Goal: Task Accomplishment & Management: Manage account settings

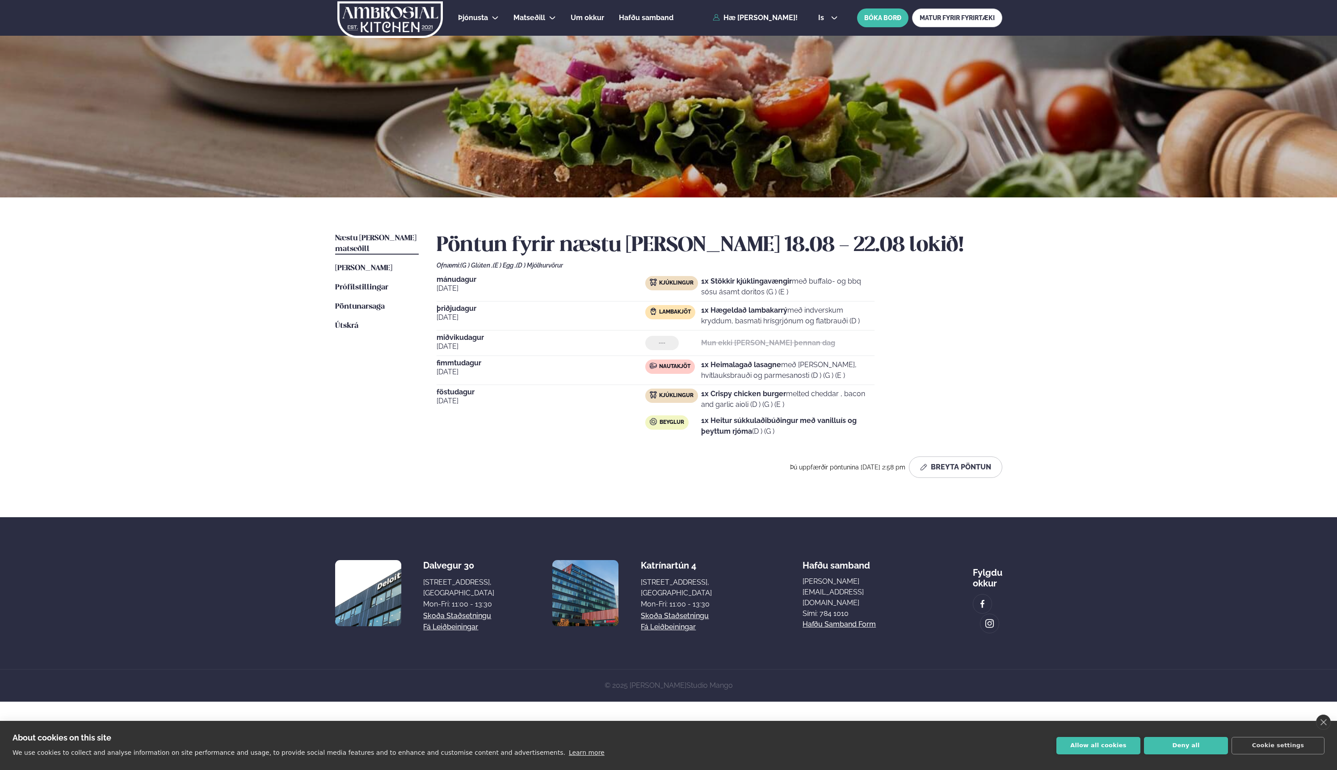
click at [378, 241] on span "Næstu [PERSON_NAME] matseðill" at bounding box center [375, 244] width 81 height 18
click at [376, 265] on span "[PERSON_NAME]" at bounding box center [363, 269] width 57 height 8
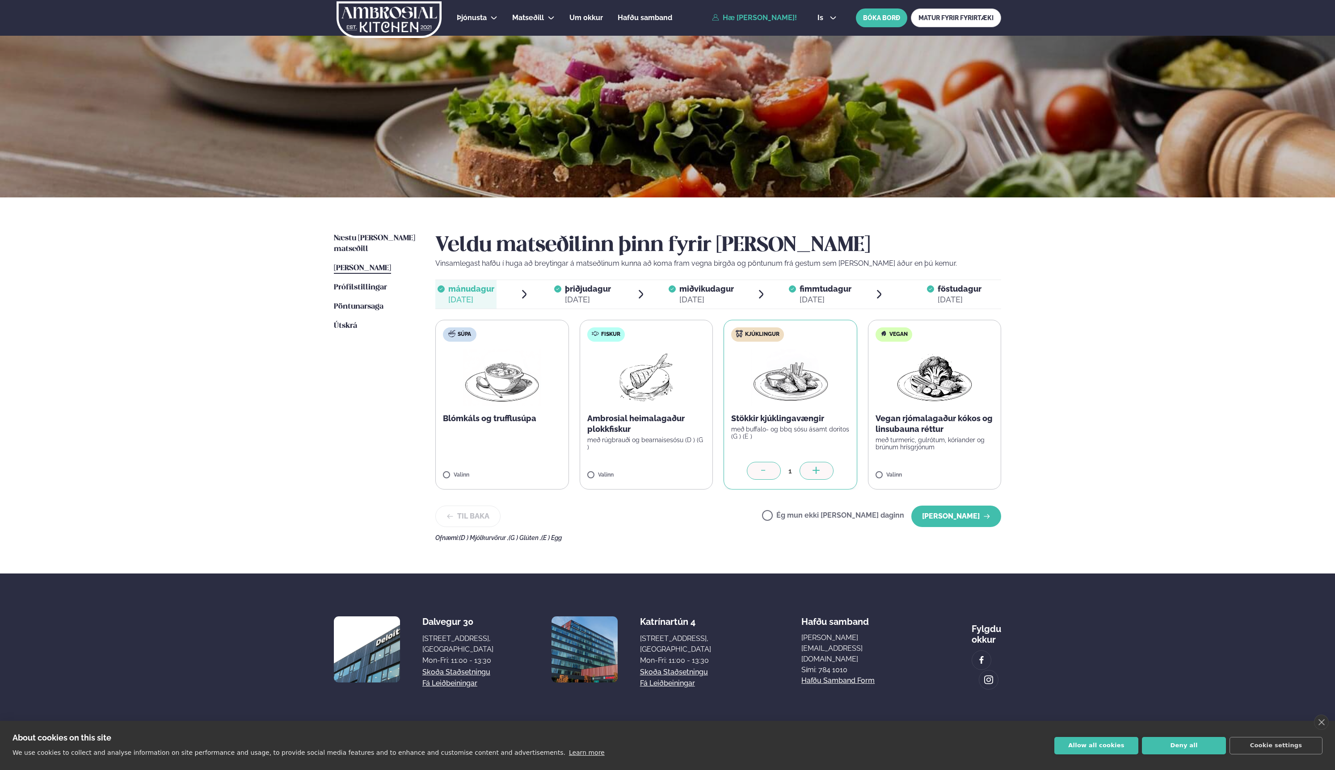
click at [796, 516] on label "Ég mun ekki [PERSON_NAME] daginn" at bounding box center [833, 516] width 142 height 9
click at [938, 521] on button "[PERSON_NAME]" at bounding box center [956, 516] width 90 height 21
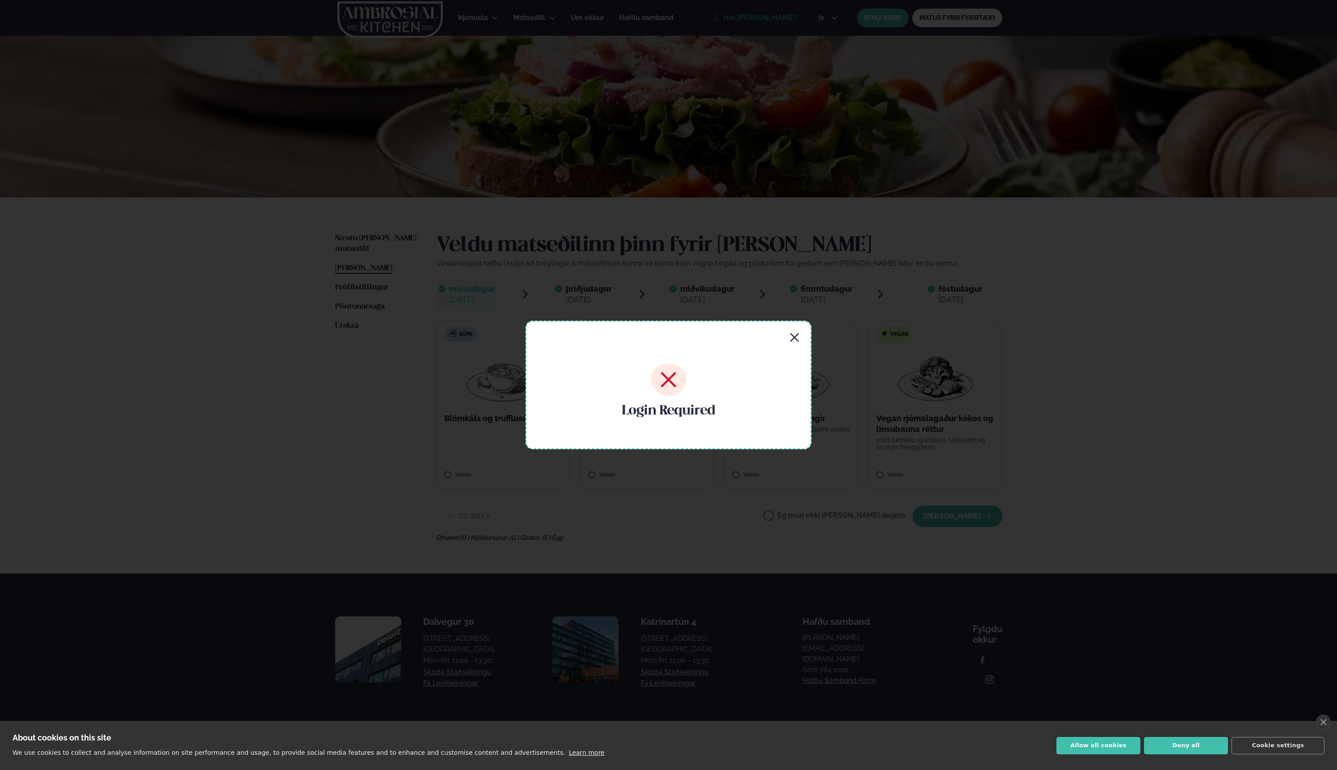
click at [793, 341] on icon "button" at bounding box center [794, 337] width 11 height 11
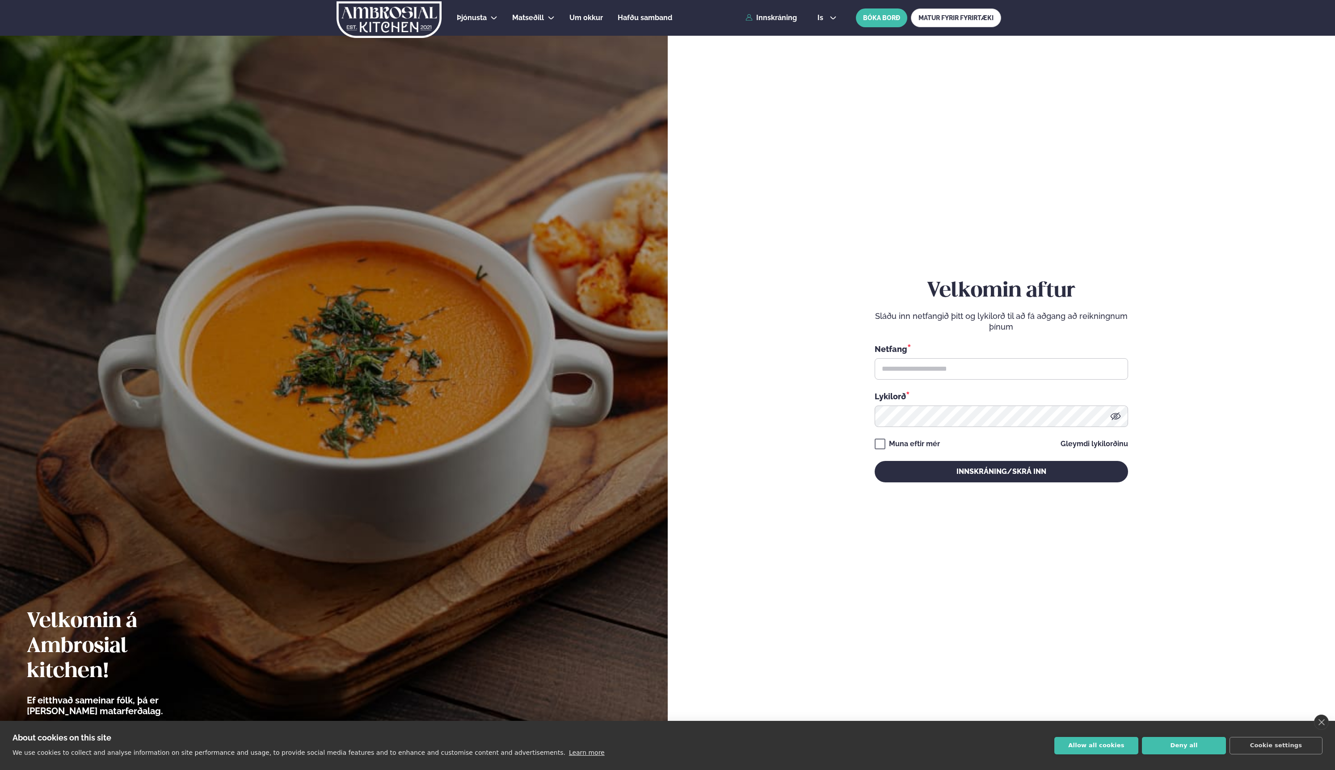
click at [875, 450] on div "Velkomin aftur Sláðu inn netfangið þitt og lykilorð til að fá aðgang að reiknin…" at bounding box center [1000, 380] width 253 height 203
click at [920, 370] on input "text" at bounding box center [1000, 368] width 253 height 21
type input "**********"
click at [980, 471] on button "Innskráning/Skrá inn" at bounding box center [1000, 471] width 253 height 21
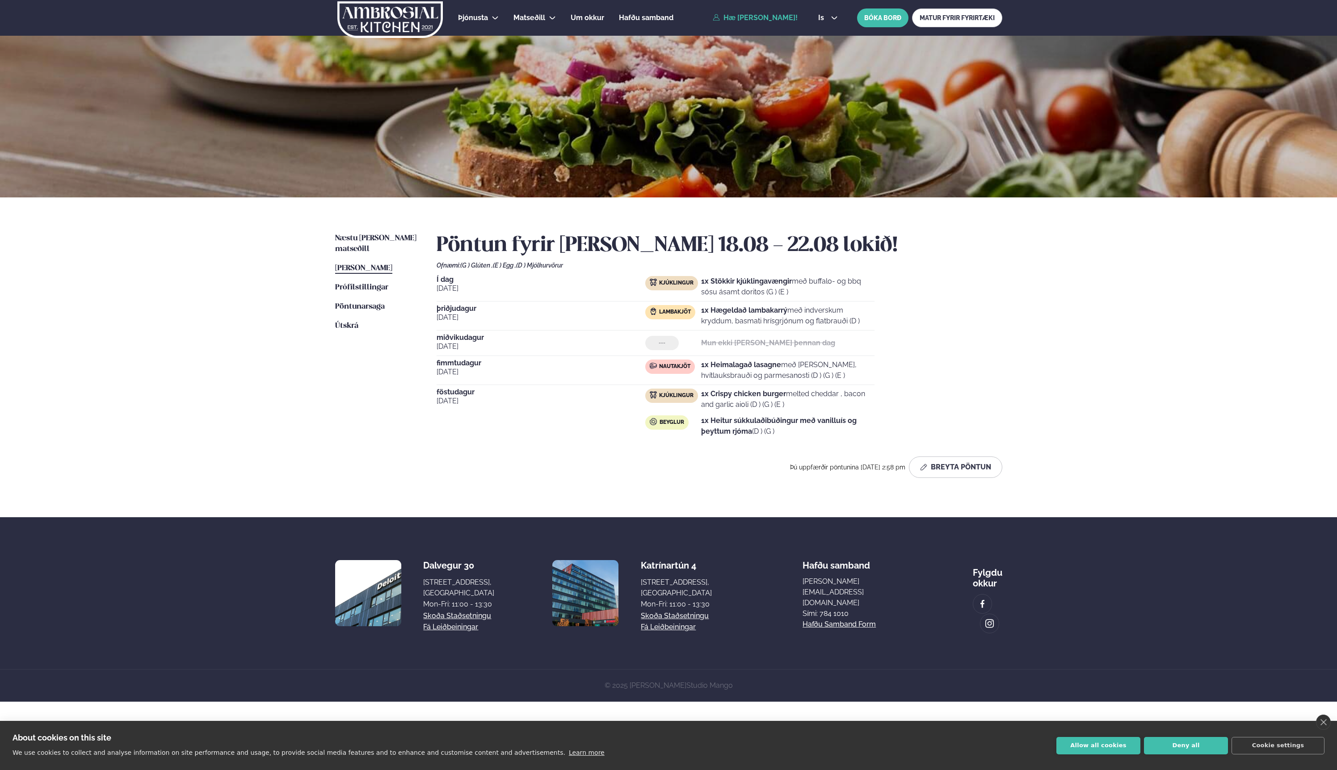
click at [366, 265] on span "[PERSON_NAME]" at bounding box center [363, 269] width 57 height 8
click at [962, 463] on button "Breyta Pöntun" at bounding box center [955, 467] width 93 height 21
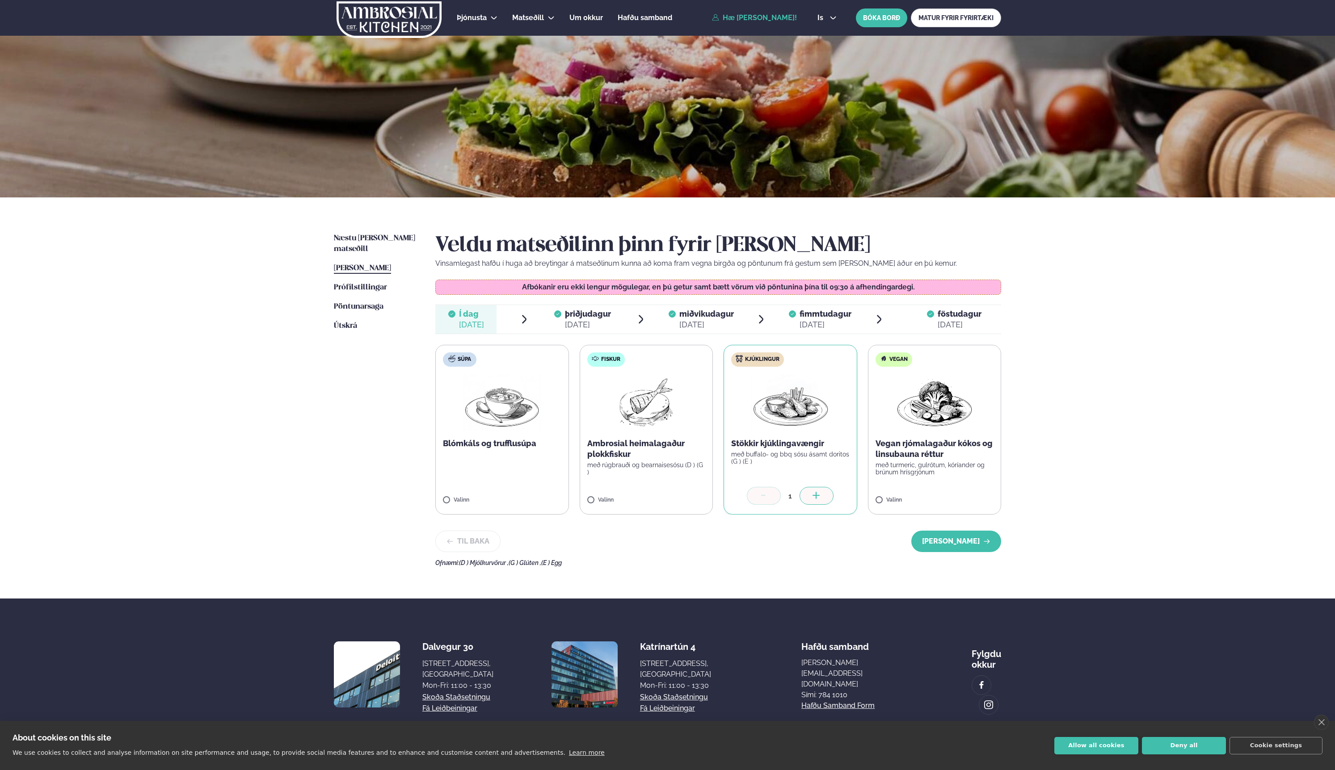
click at [576, 318] on span "þriðjudagur" at bounding box center [588, 313] width 46 height 9
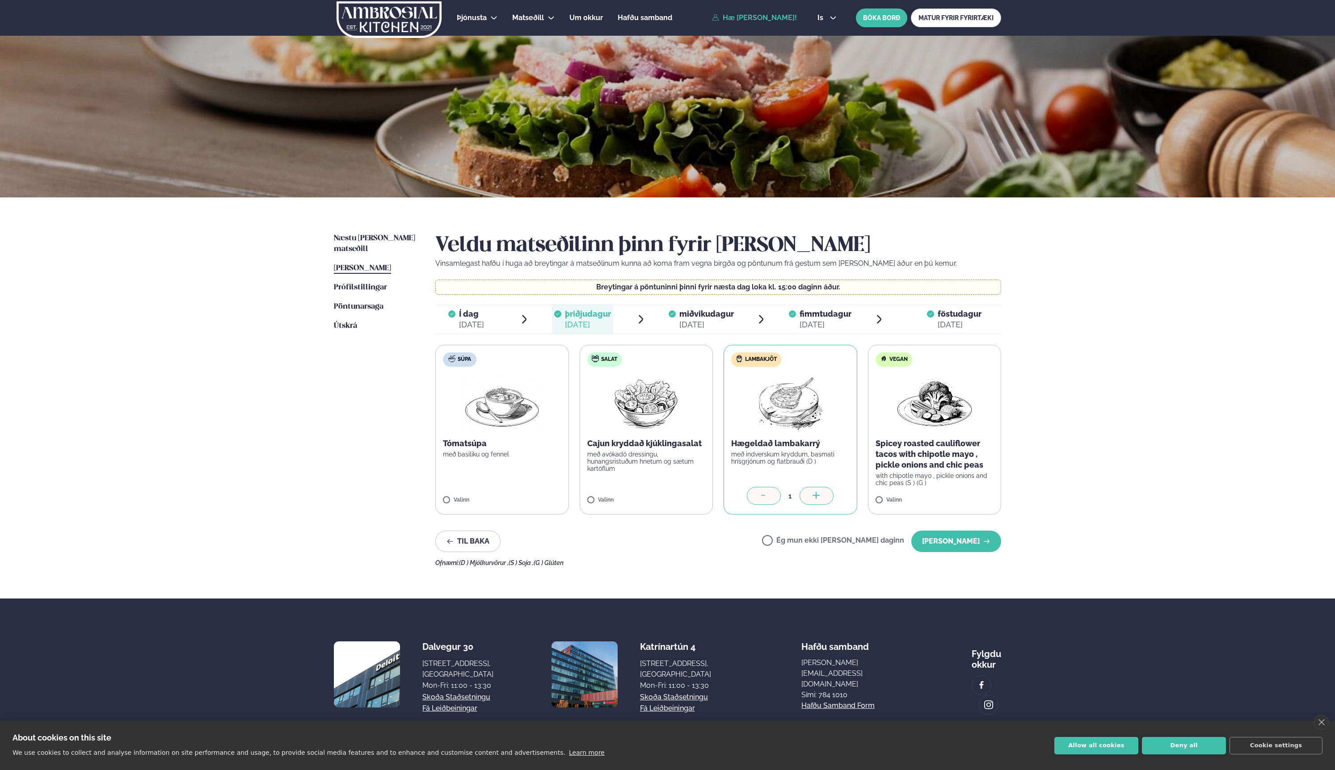
click at [807, 542] on label "Ég mun ekki [PERSON_NAME] daginn" at bounding box center [833, 541] width 142 height 9
click at [959, 544] on button "[PERSON_NAME]" at bounding box center [956, 541] width 90 height 21
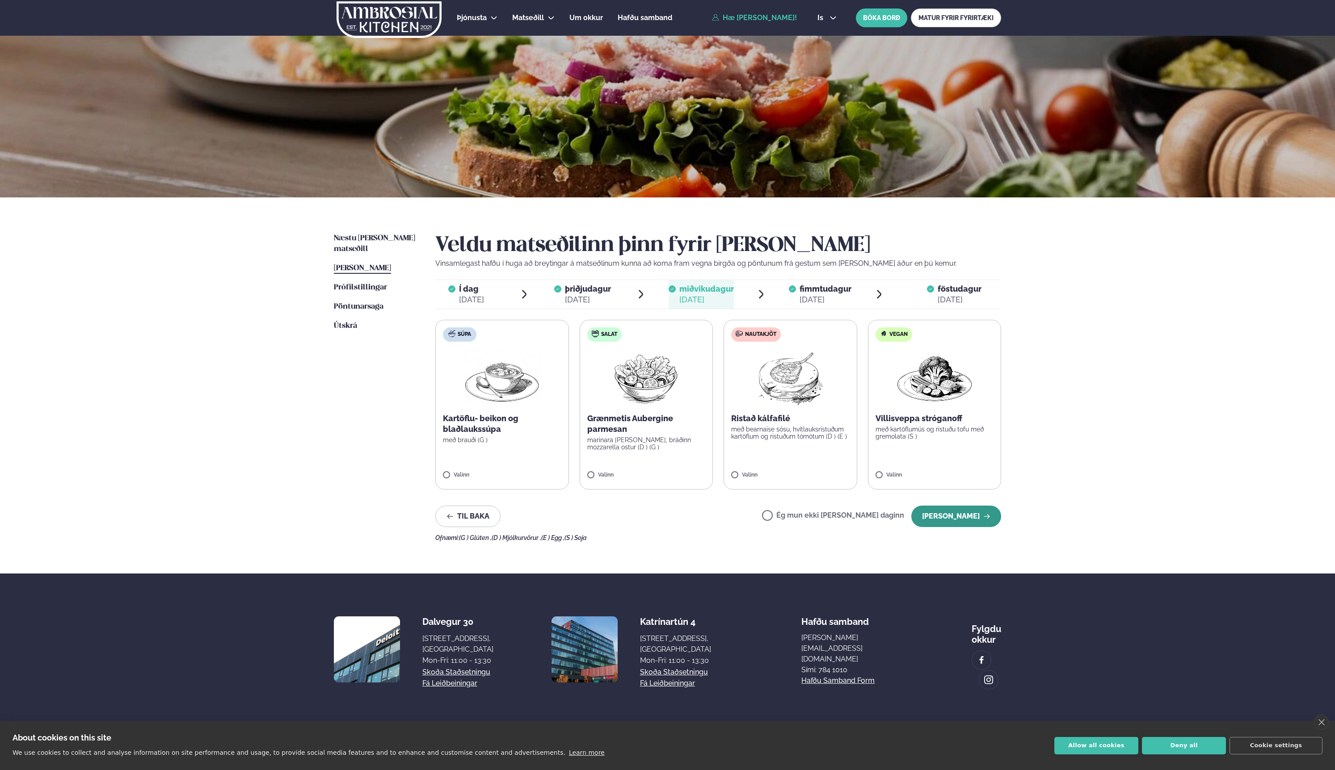
click at [951, 519] on button "[PERSON_NAME]" at bounding box center [956, 516] width 90 height 21
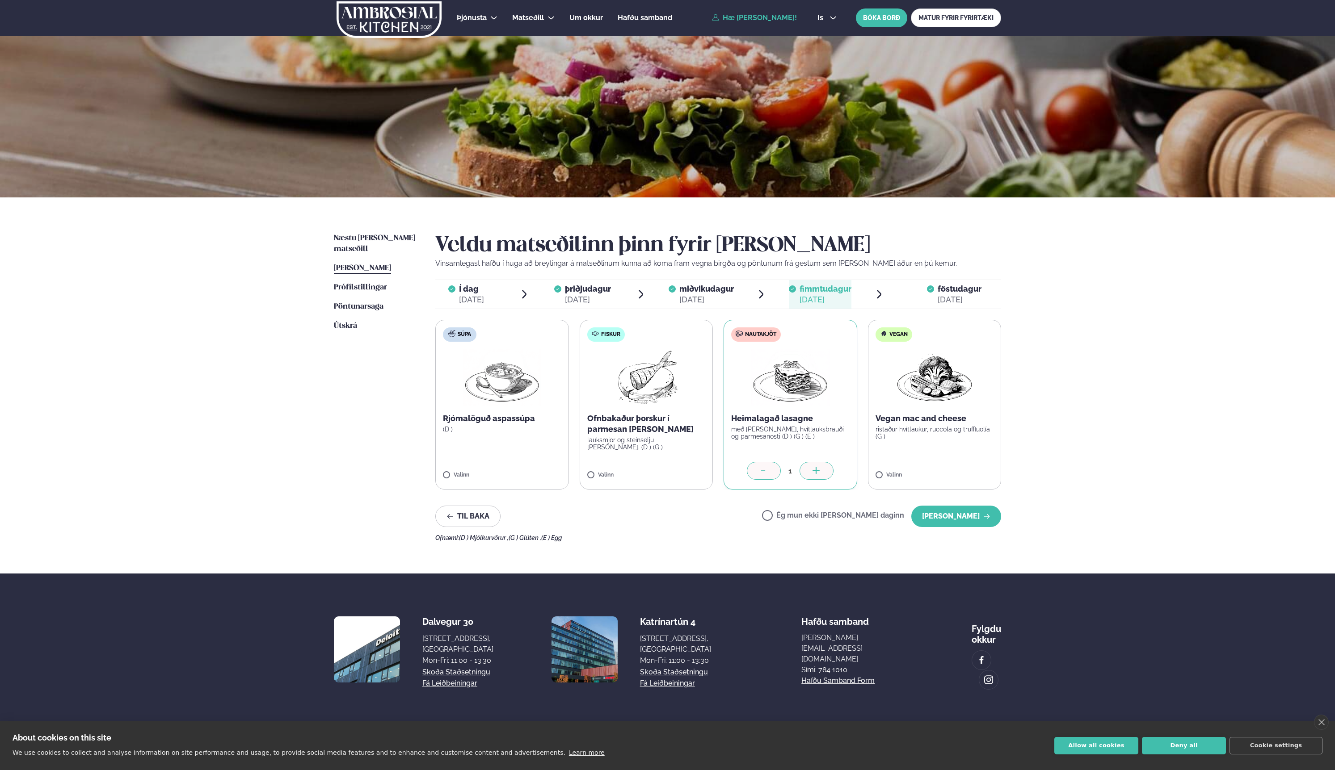
click at [833, 519] on label "Ég mun ekki [PERSON_NAME] daginn" at bounding box center [833, 516] width 142 height 9
click at [963, 516] on button "[PERSON_NAME]" at bounding box center [956, 516] width 90 height 21
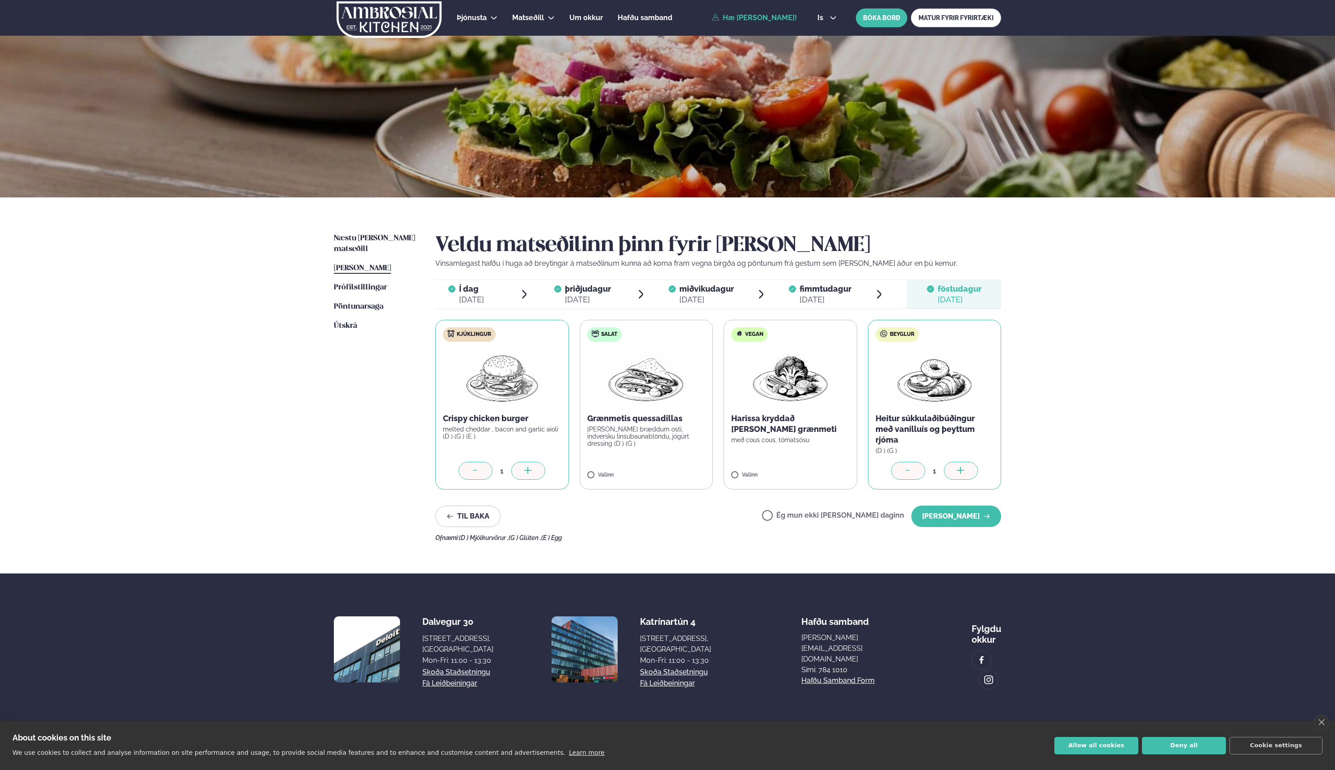
click at [802, 521] on label "Ég mun ekki [PERSON_NAME] daginn" at bounding box center [833, 516] width 142 height 9
click at [971, 509] on button "[PERSON_NAME]" at bounding box center [956, 516] width 90 height 21
